Goal: Information Seeking & Learning: Learn about a topic

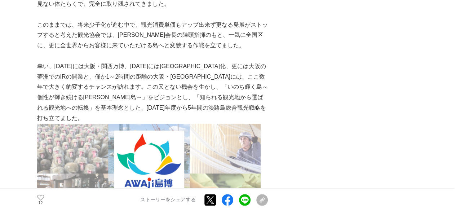
scroll to position [468, 0]
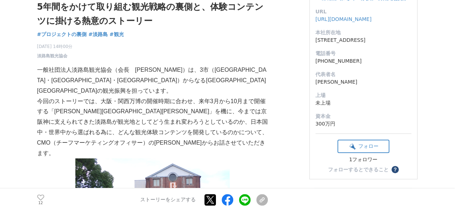
scroll to position [72, 0]
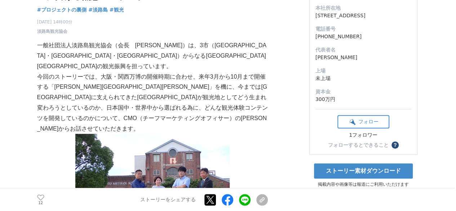
scroll to position [108, 0]
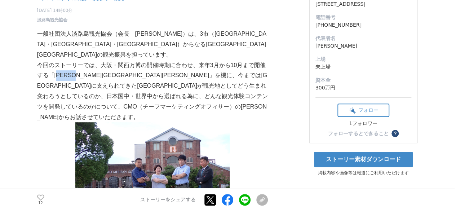
drag, startPoint x: 57, startPoint y: 66, endPoint x: 77, endPoint y: 64, distance: 20.7
click at [76, 64] on p "今回のストーリーでは、大阪・関西万博の開催時期に合わせ、来年3月から10月まで開催する「[PERSON_NAME][GEOGRAPHIC_DATA][PERS…" at bounding box center [152, 91] width 231 height 62
drag, startPoint x: 83, startPoint y: 64, endPoint x: 55, endPoint y: 68, distance: 27.7
click at [55, 68] on p "今回のストーリーでは、大阪・関西万博の開催時期に合わせ、来年3月から10月まで開催する「[PERSON_NAME][GEOGRAPHIC_DATA][PERS…" at bounding box center [152, 91] width 231 height 62
copy p "[PERSON_NAME][PERSON_NAME]"
